Goal: Book appointment/travel/reservation

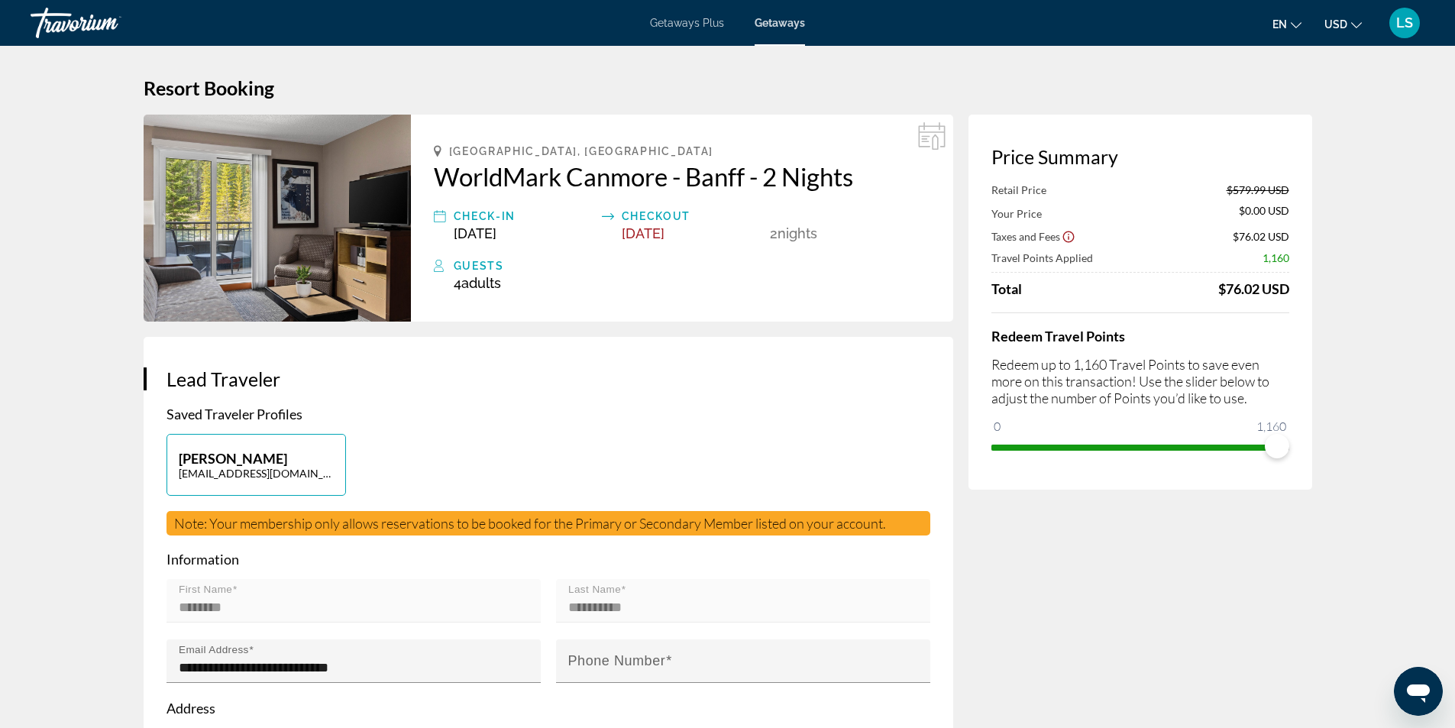
click at [1355, 21] on icon "Change currency" at bounding box center [1356, 25] width 11 height 11
click at [1309, 98] on button "CAD (Can$)" at bounding box center [1313, 101] width 76 height 20
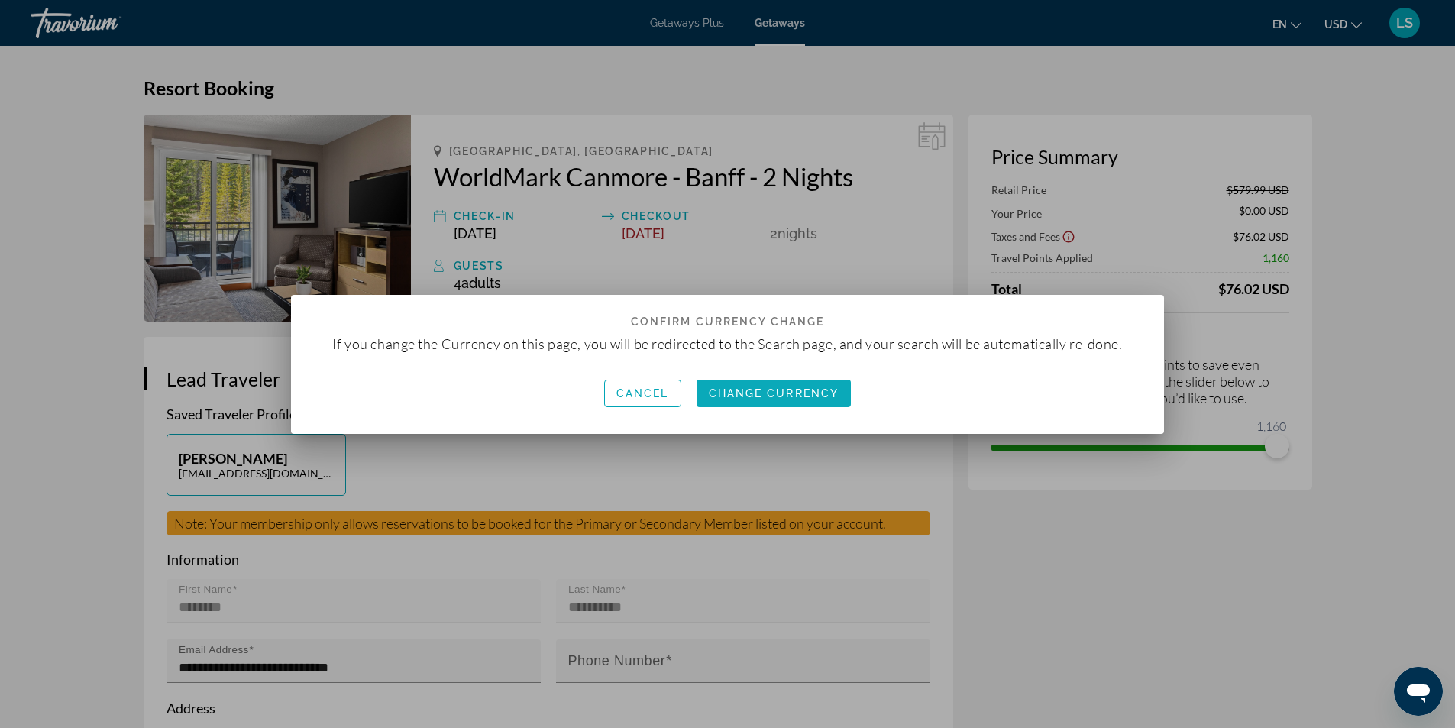
click at [713, 396] on span "Change Currency" at bounding box center [774, 393] width 131 height 12
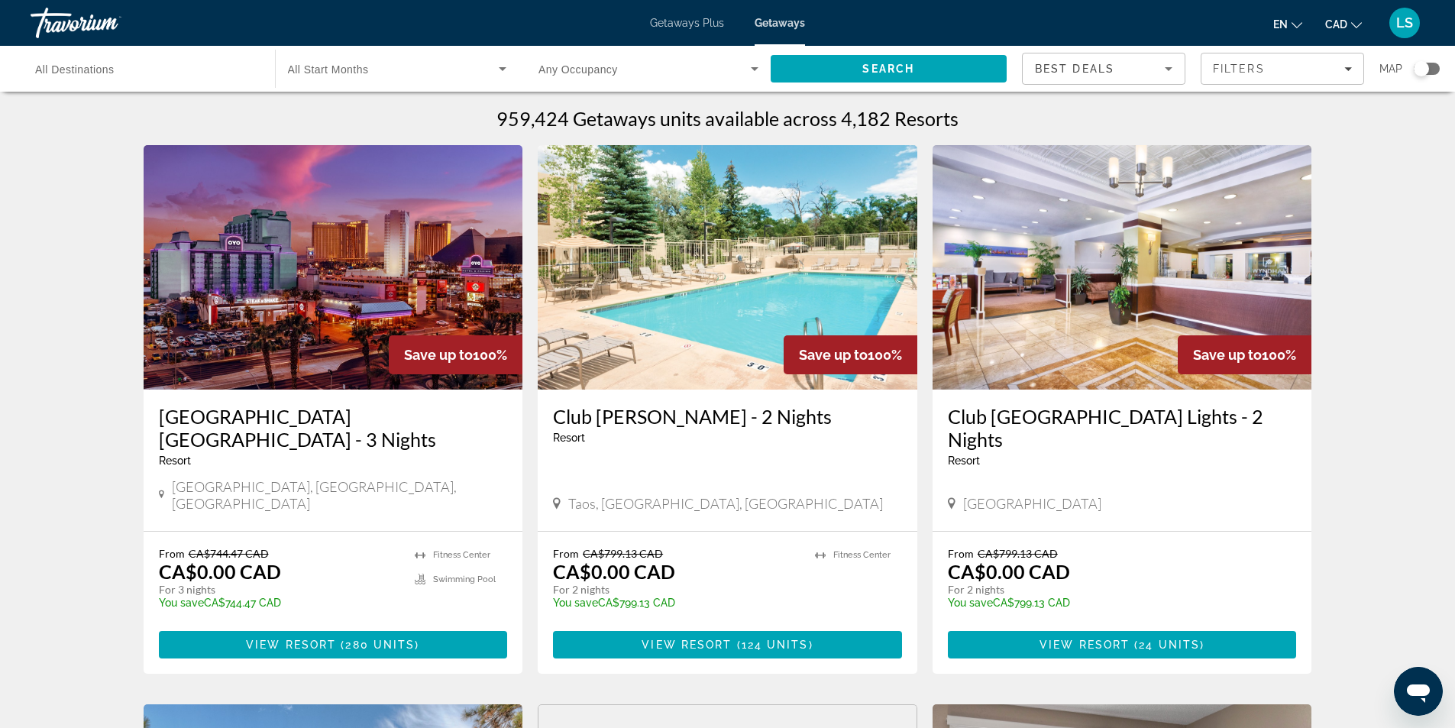
click at [47, 73] on span "All Destinations" at bounding box center [74, 69] width 79 height 12
click at [47, 73] on input "Destination All Destinations" at bounding box center [145, 69] width 220 height 18
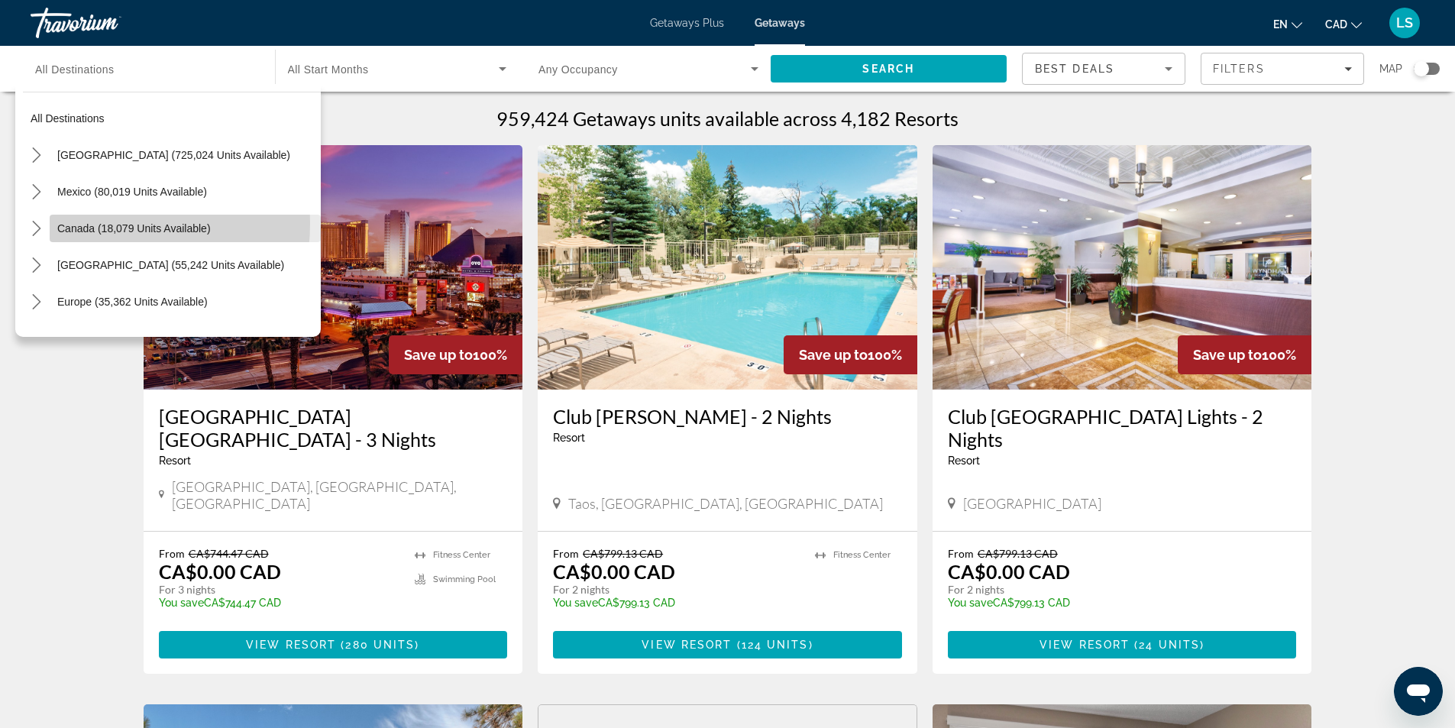
click at [74, 223] on span "Canada (18,079 units available)" at bounding box center [133, 228] width 153 height 12
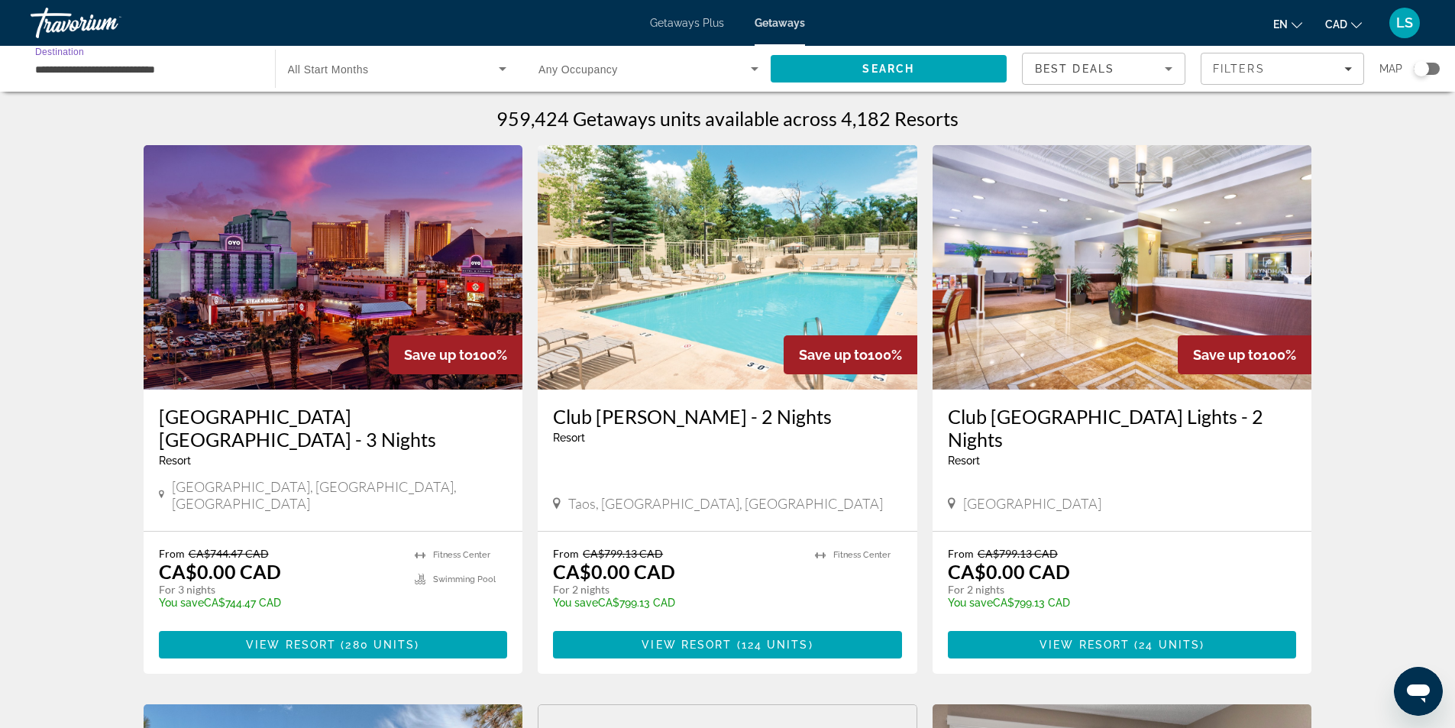
click at [93, 76] on input "**********" at bounding box center [145, 69] width 220 height 18
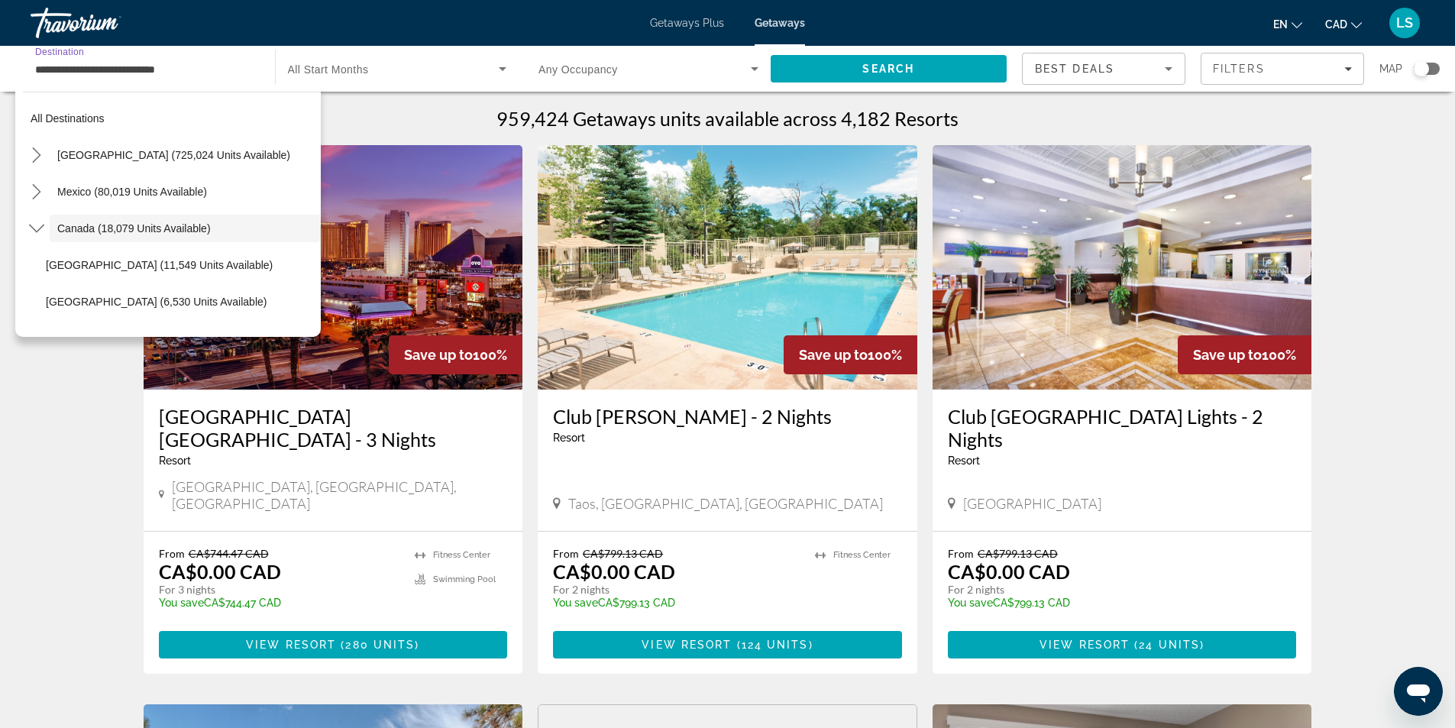
scroll to position [18, 0]
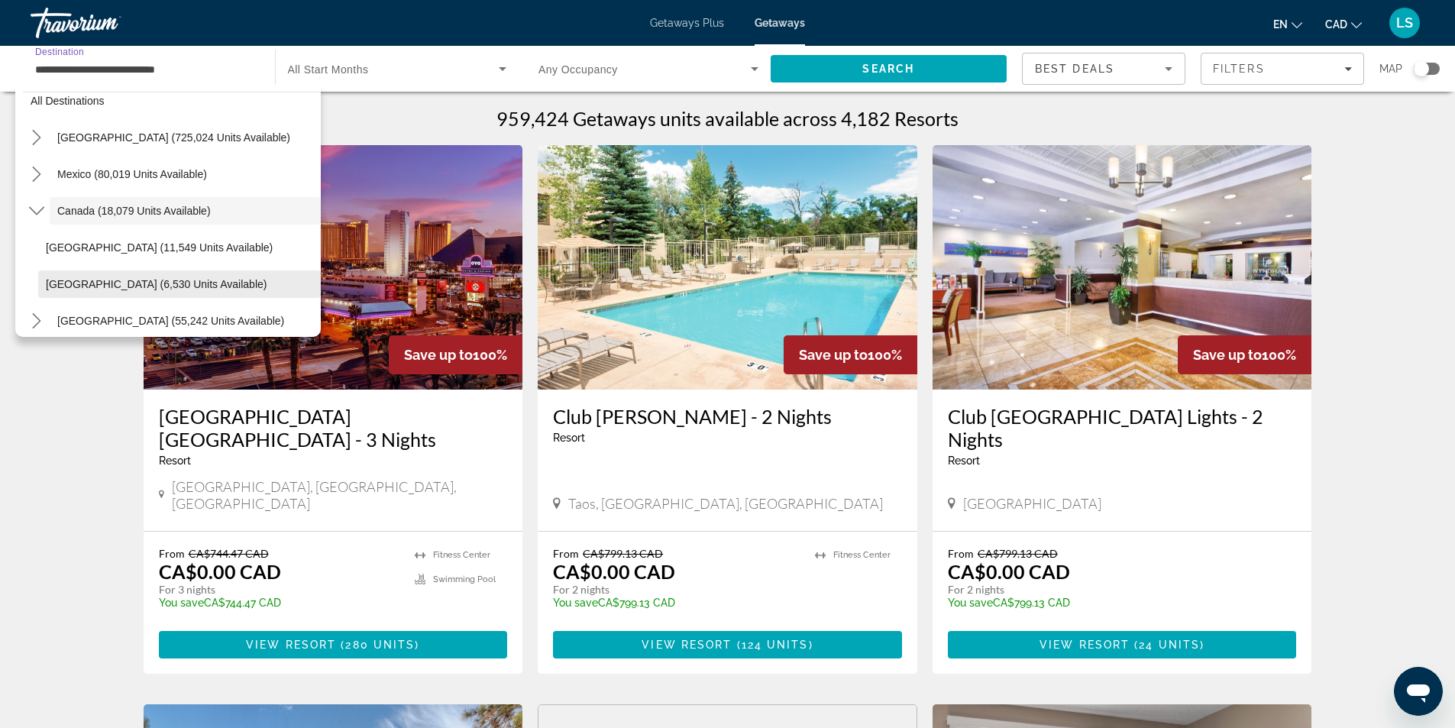
click at [63, 284] on span "[GEOGRAPHIC_DATA] (6,530 units available)" at bounding box center [156, 284] width 221 height 12
type input "**********"
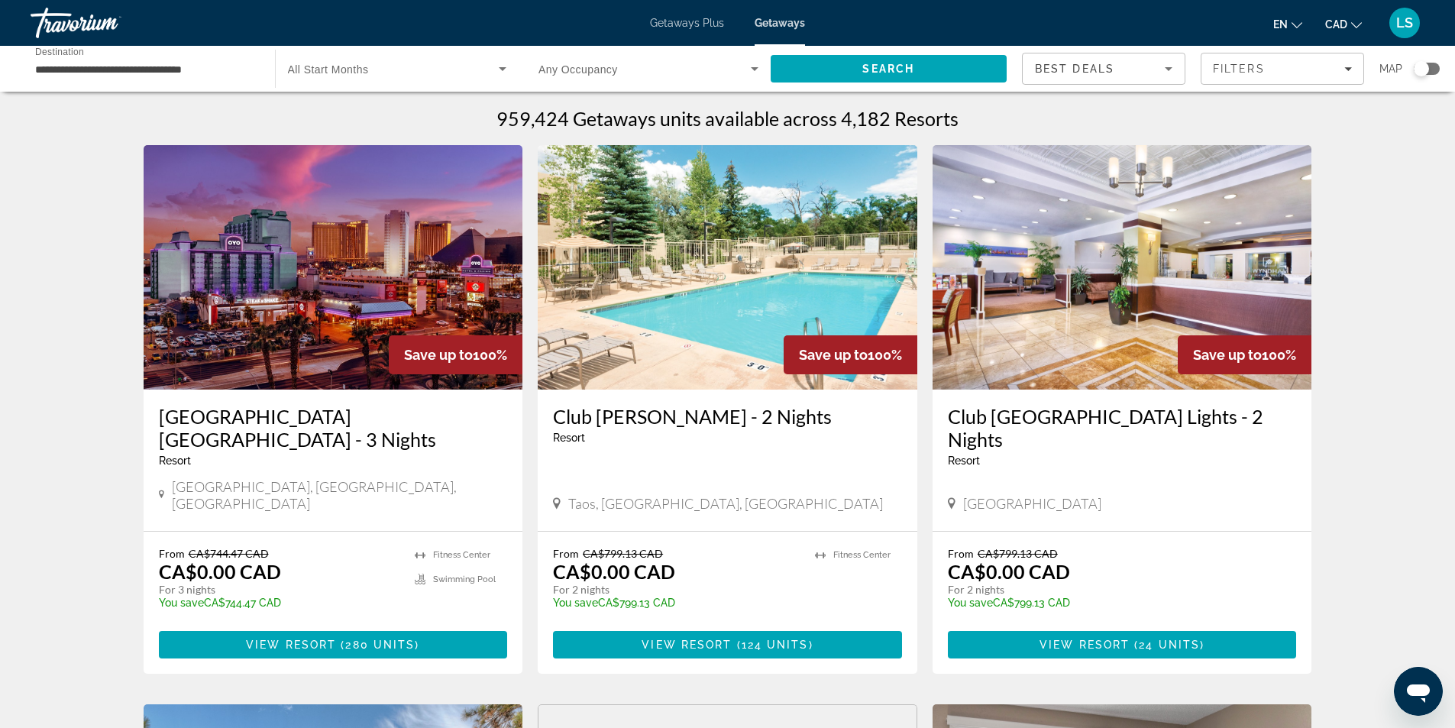
click at [309, 69] on span "All Start Months" at bounding box center [328, 69] width 81 height 12
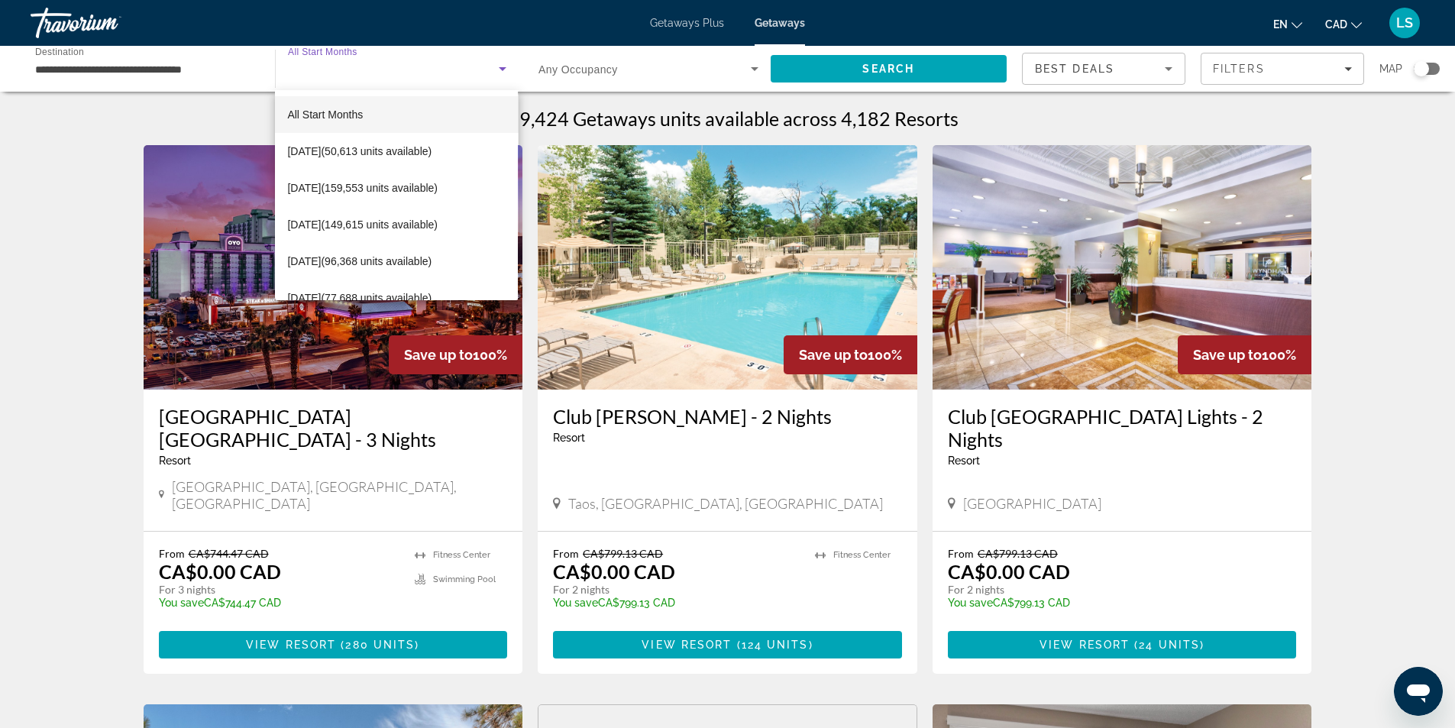
click at [92, 165] on div at bounding box center [727, 364] width 1455 height 728
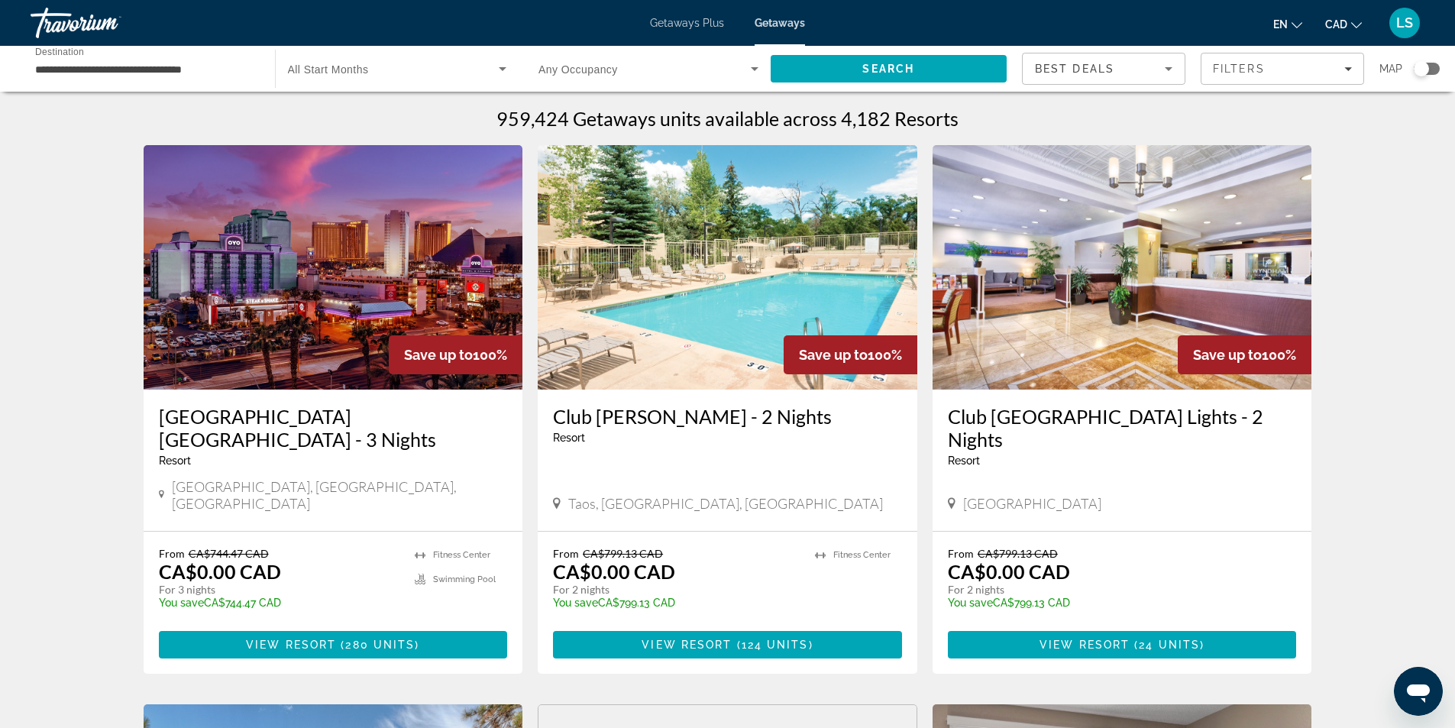
click at [590, 66] on span "Any Occupancy" at bounding box center [577, 69] width 79 height 12
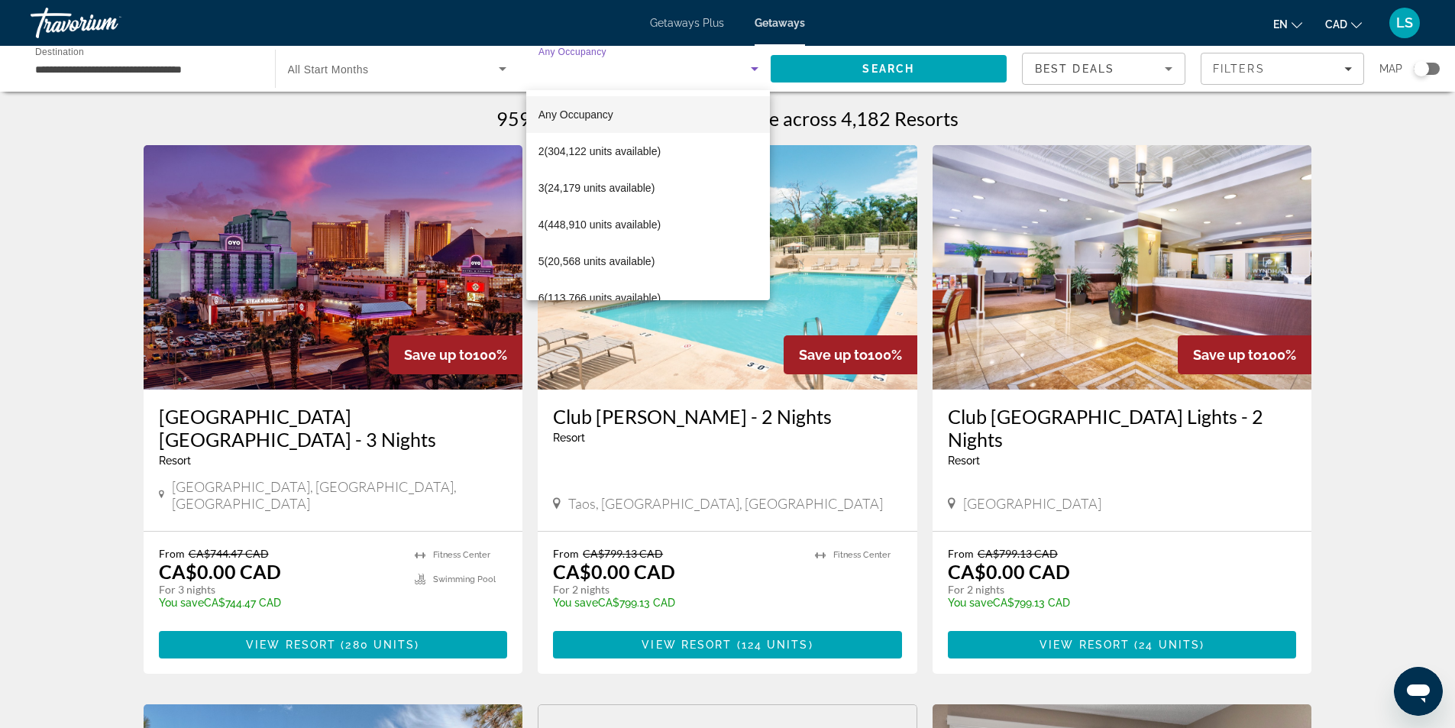
click at [47, 290] on div at bounding box center [727, 364] width 1455 height 728
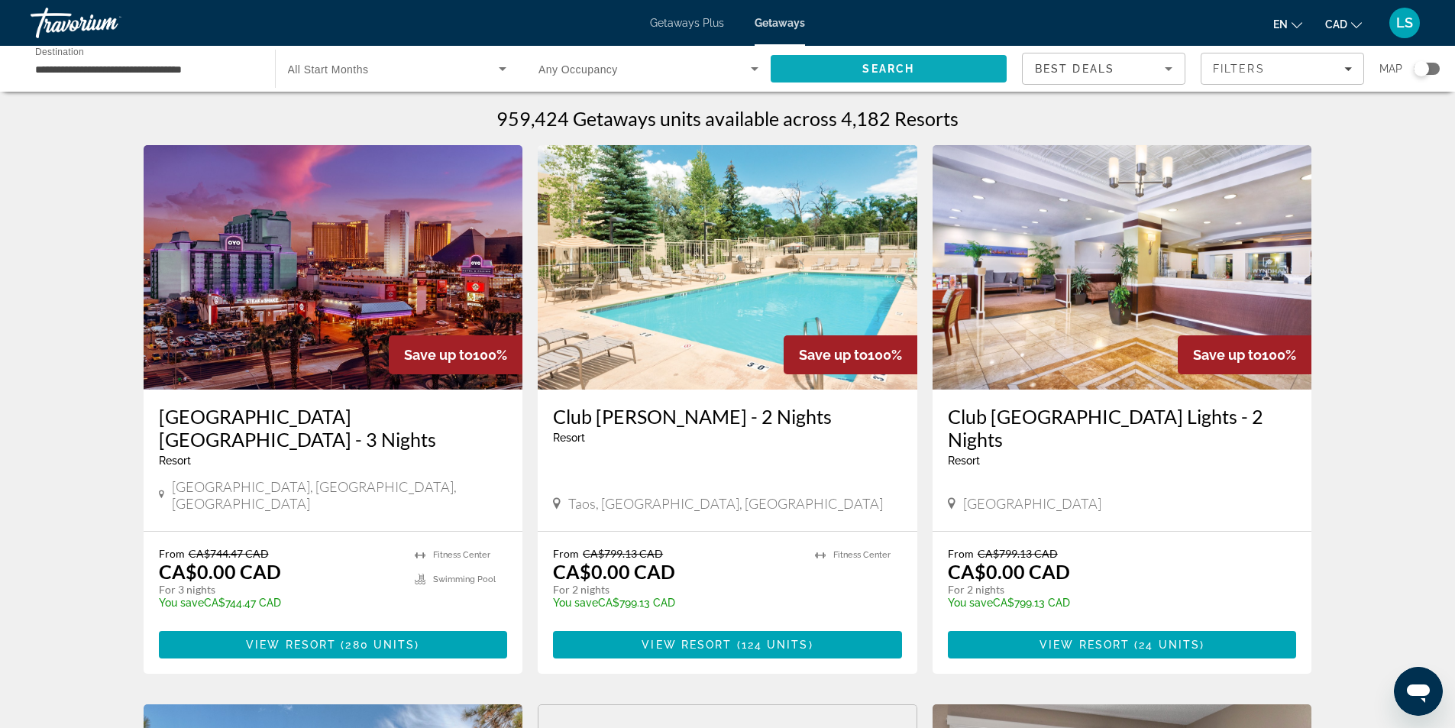
click at [802, 66] on span "Search" at bounding box center [889, 68] width 237 height 37
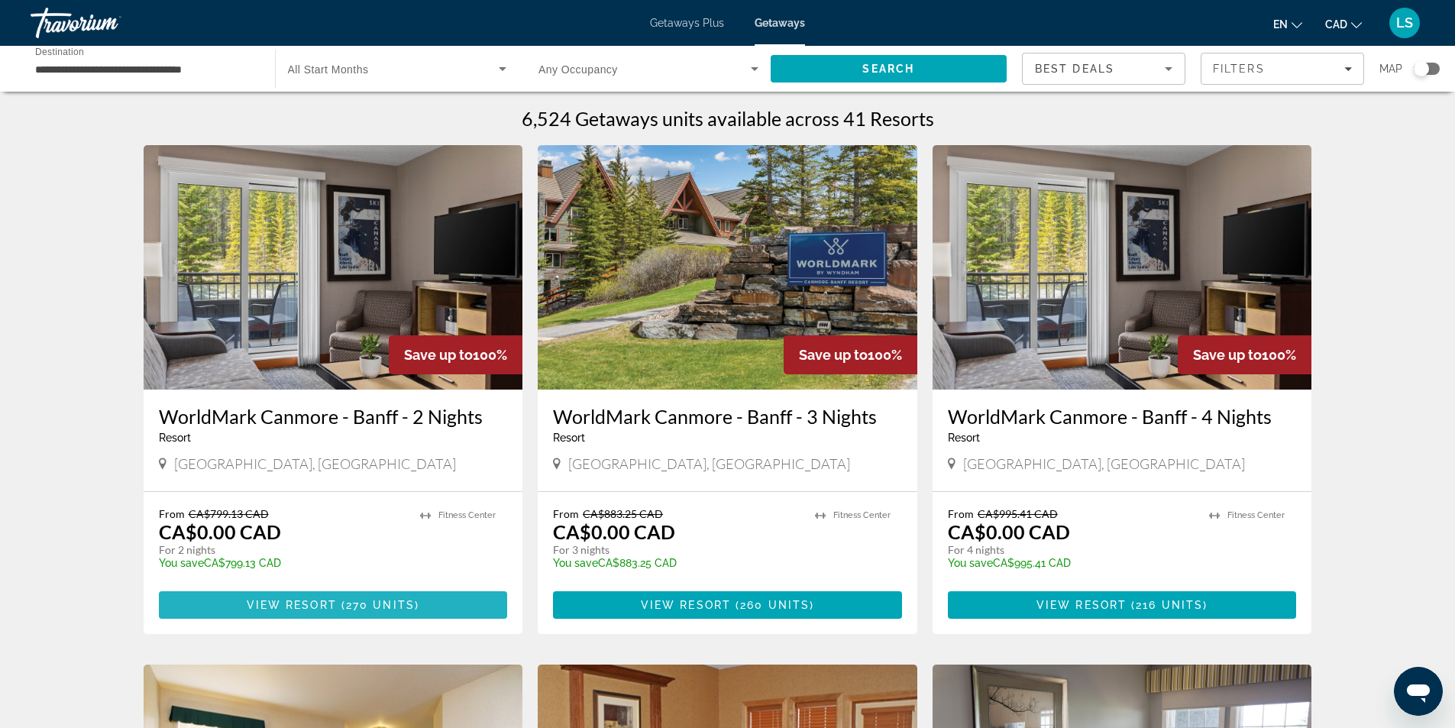
click at [271, 604] on span "View Resort" at bounding box center [292, 605] width 90 height 12
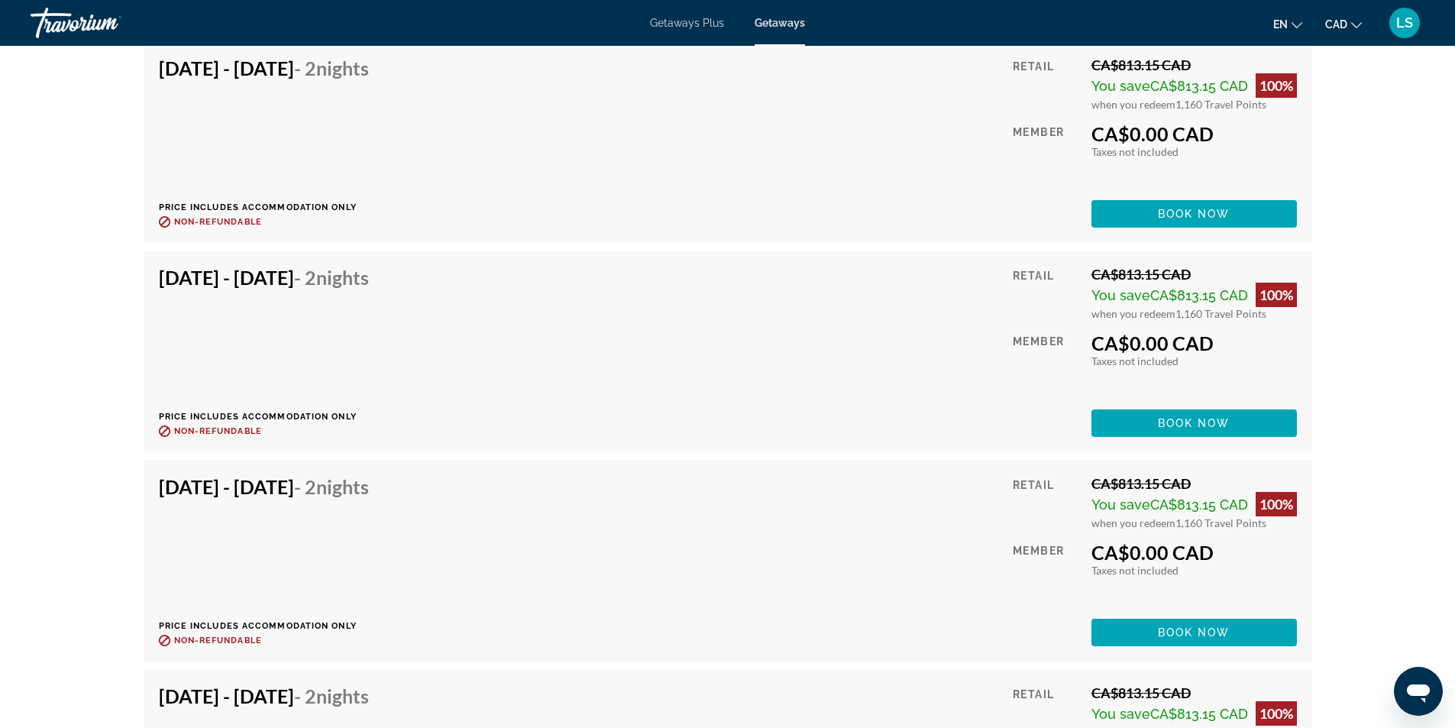
scroll to position [4963, 0]
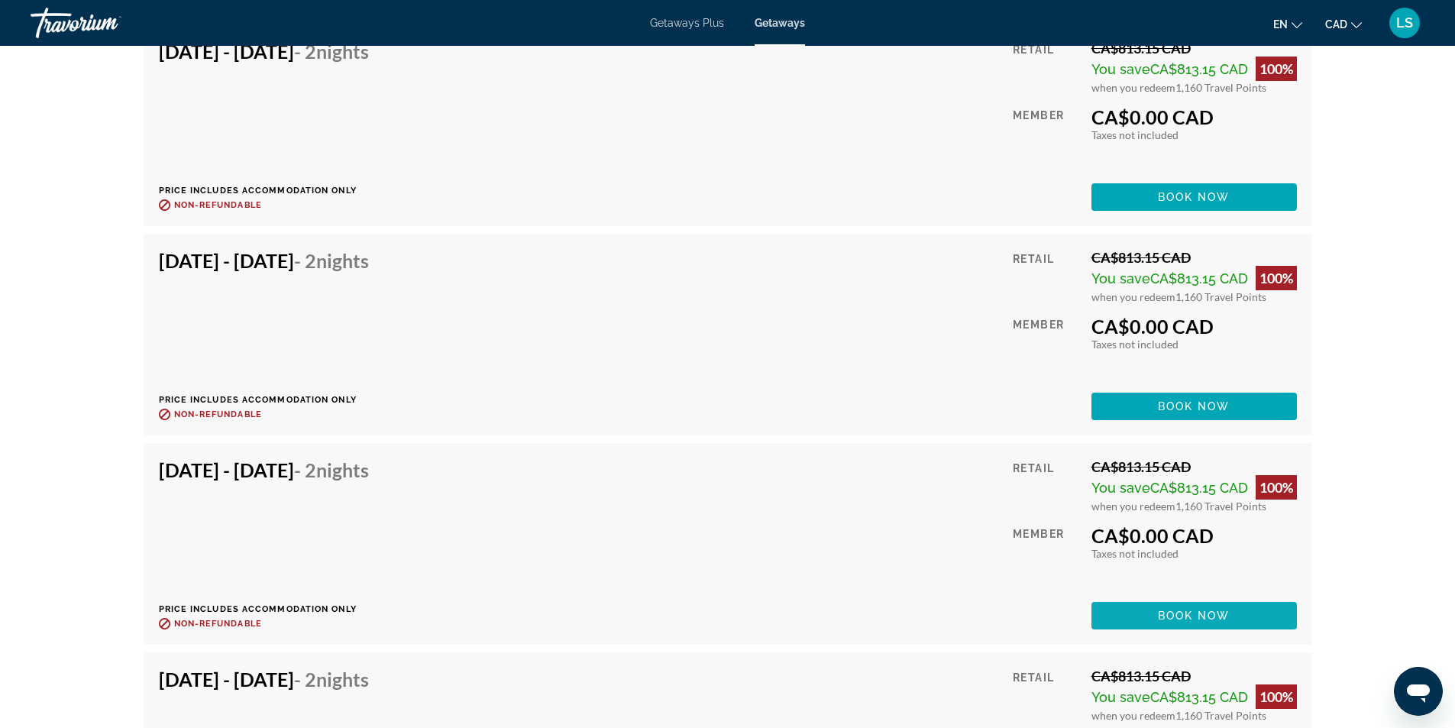
click at [1132, 597] on span "Main content" at bounding box center [1193, 615] width 205 height 37
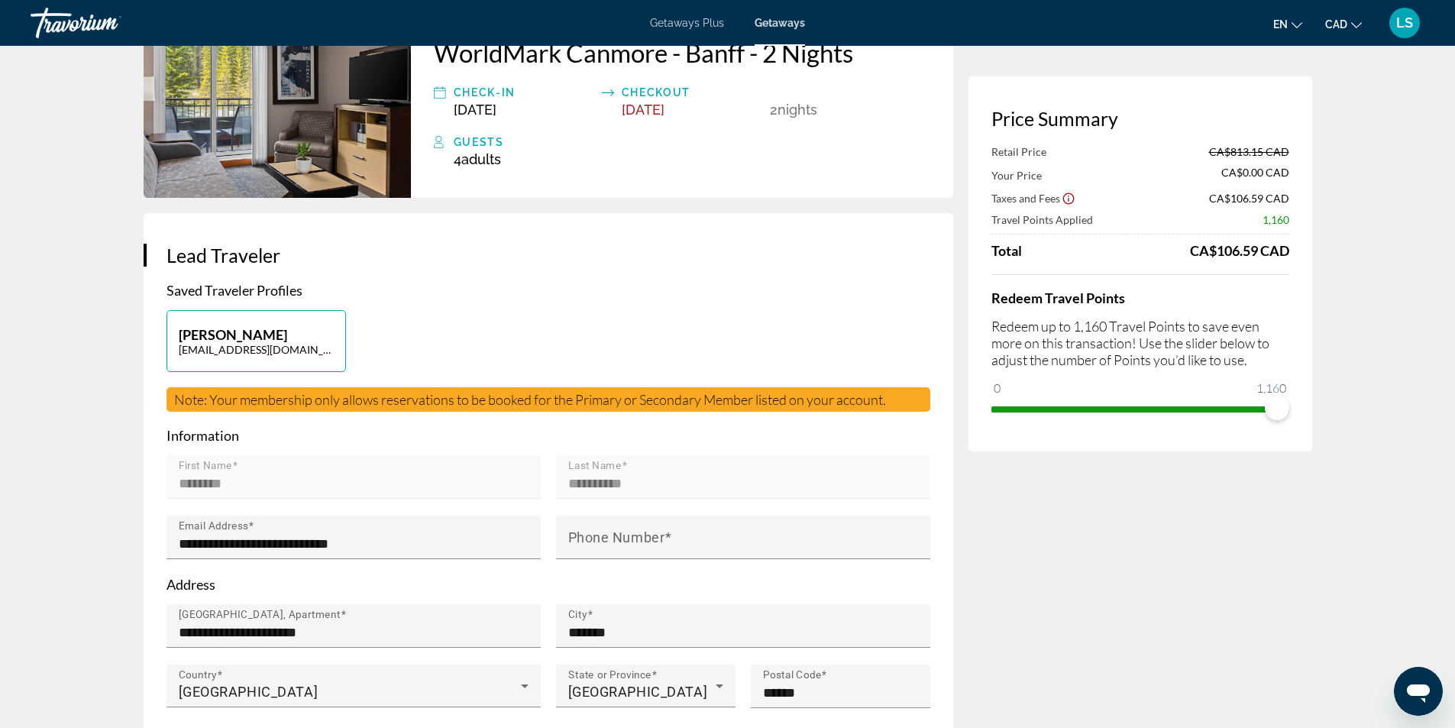
scroll to position [153, 0]
